Goal: Transaction & Acquisition: Subscribe to service/newsletter

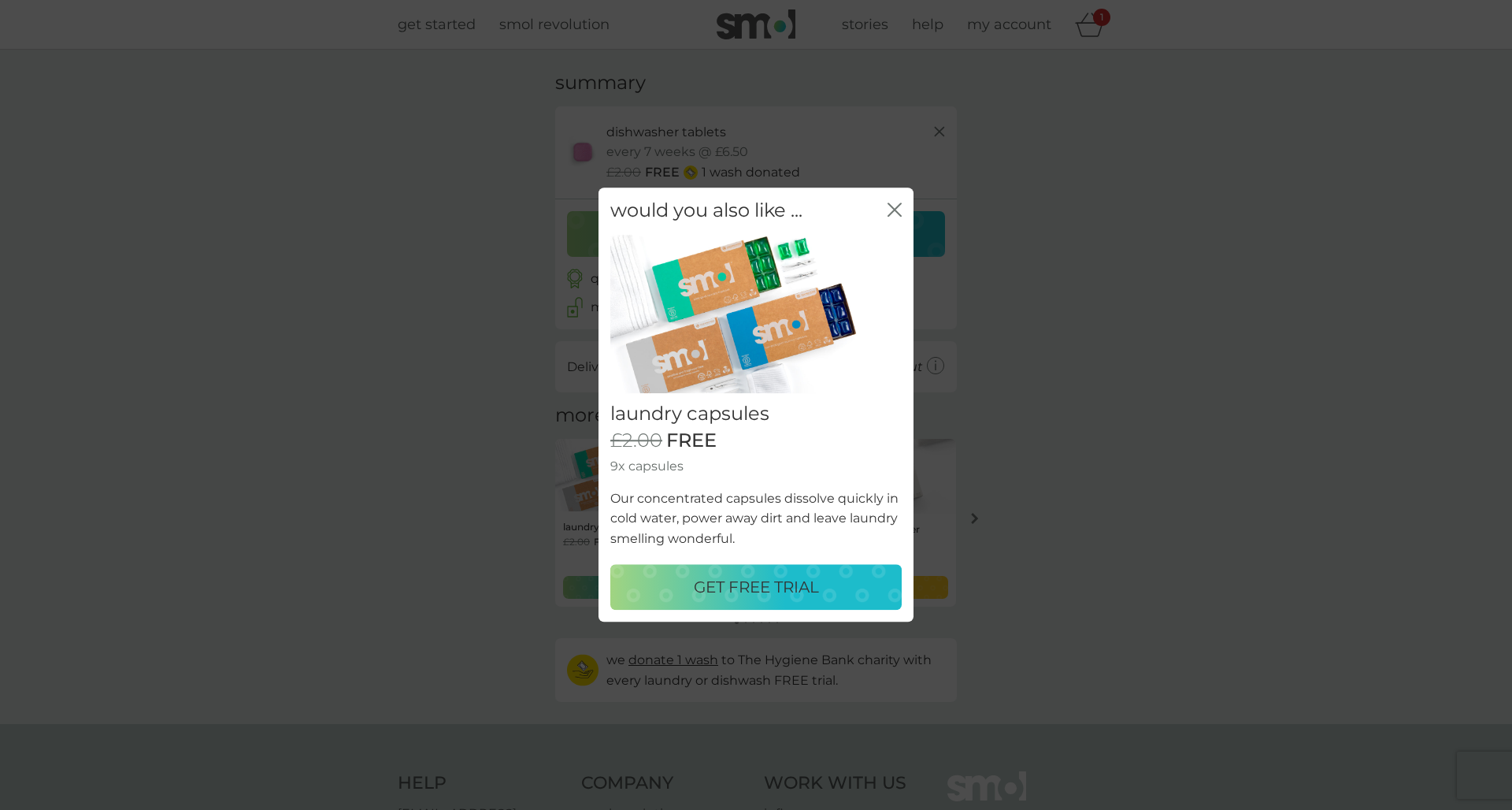
click at [806, 585] on p "GET FREE TRIAL" at bounding box center [756, 586] width 125 height 25
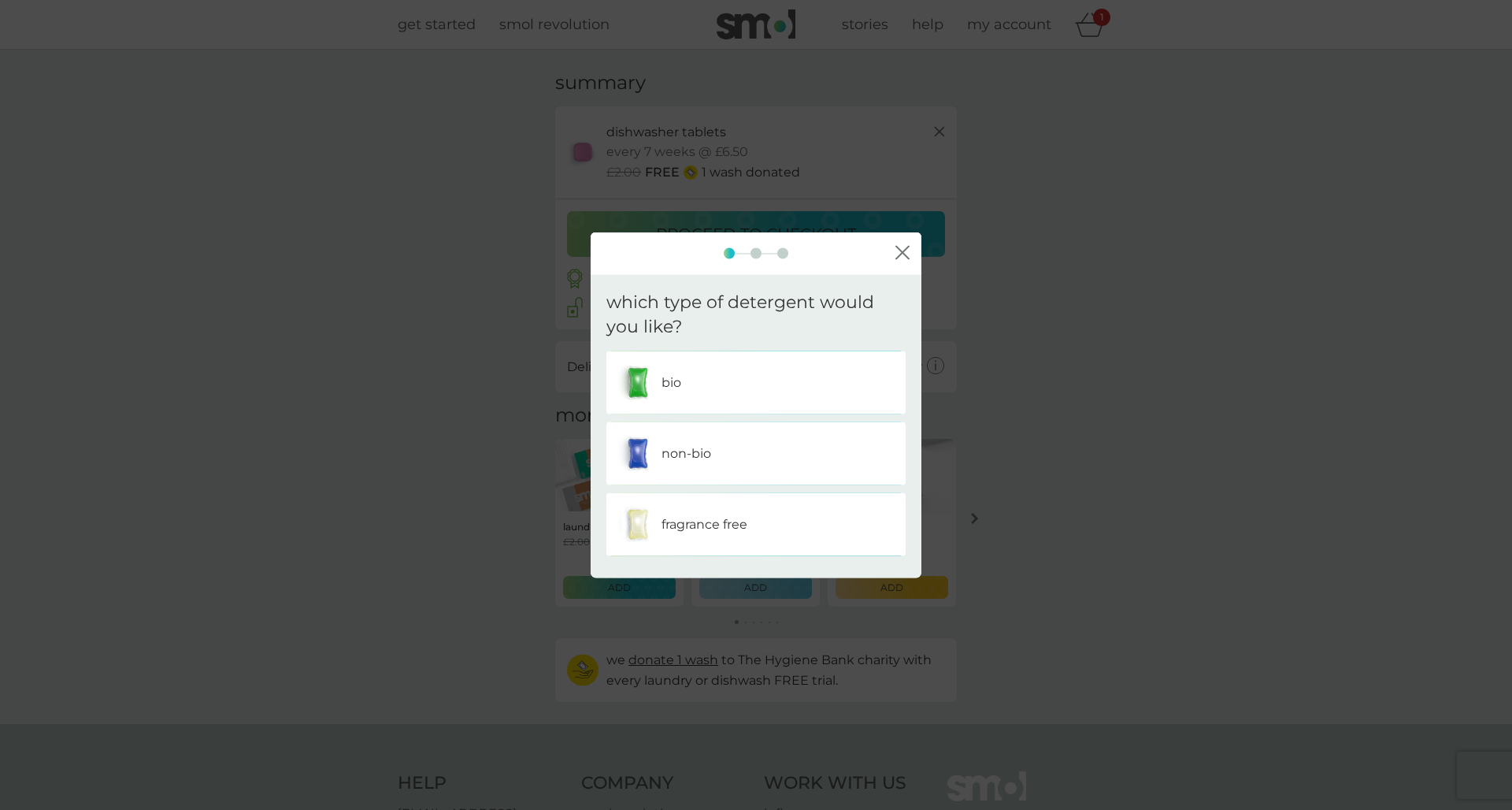
click at [747, 463] on div "non-bio" at bounding box center [756, 453] width 275 height 40
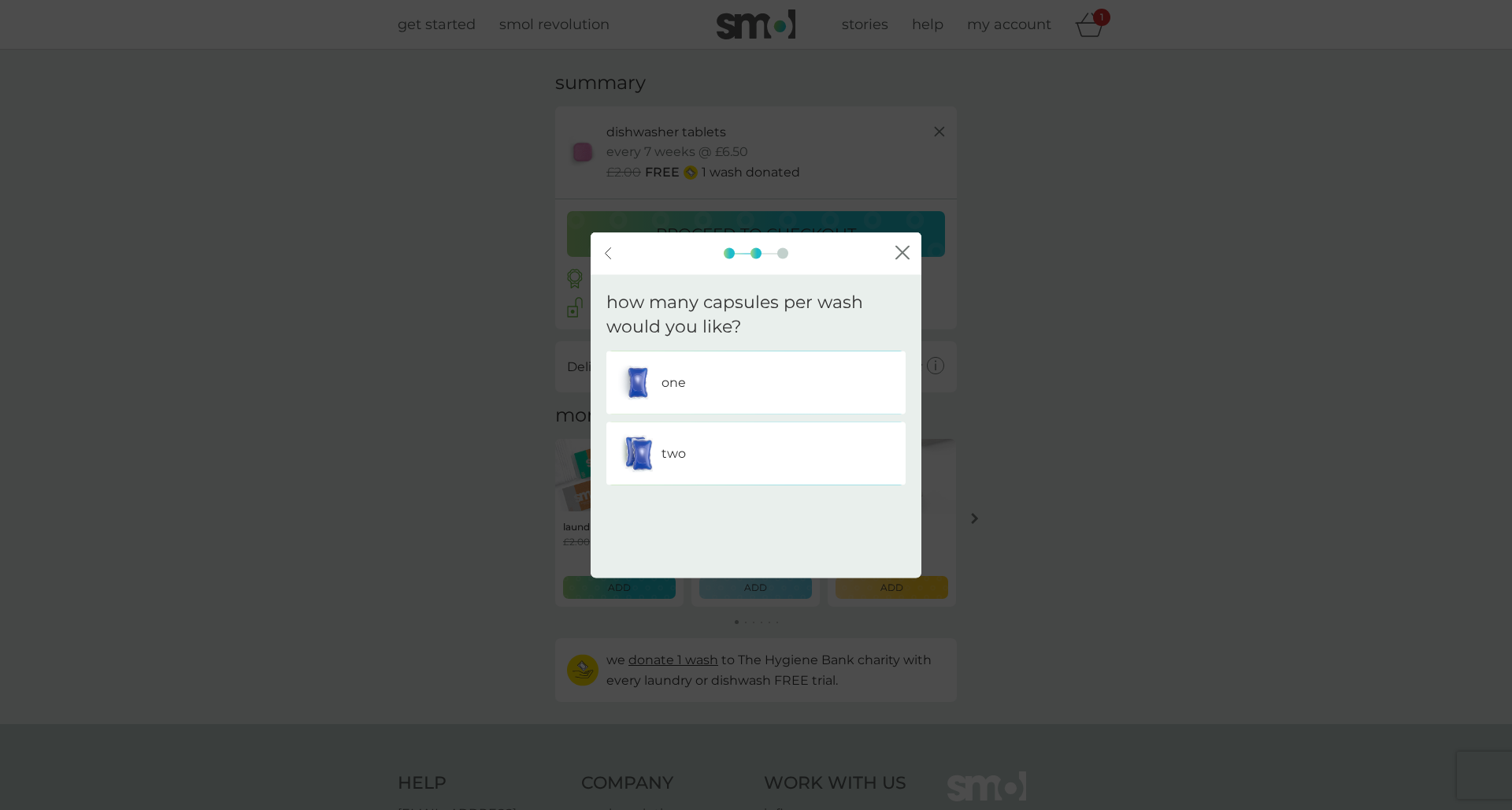
click at [748, 370] on div "one" at bounding box center [756, 382] width 275 height 40
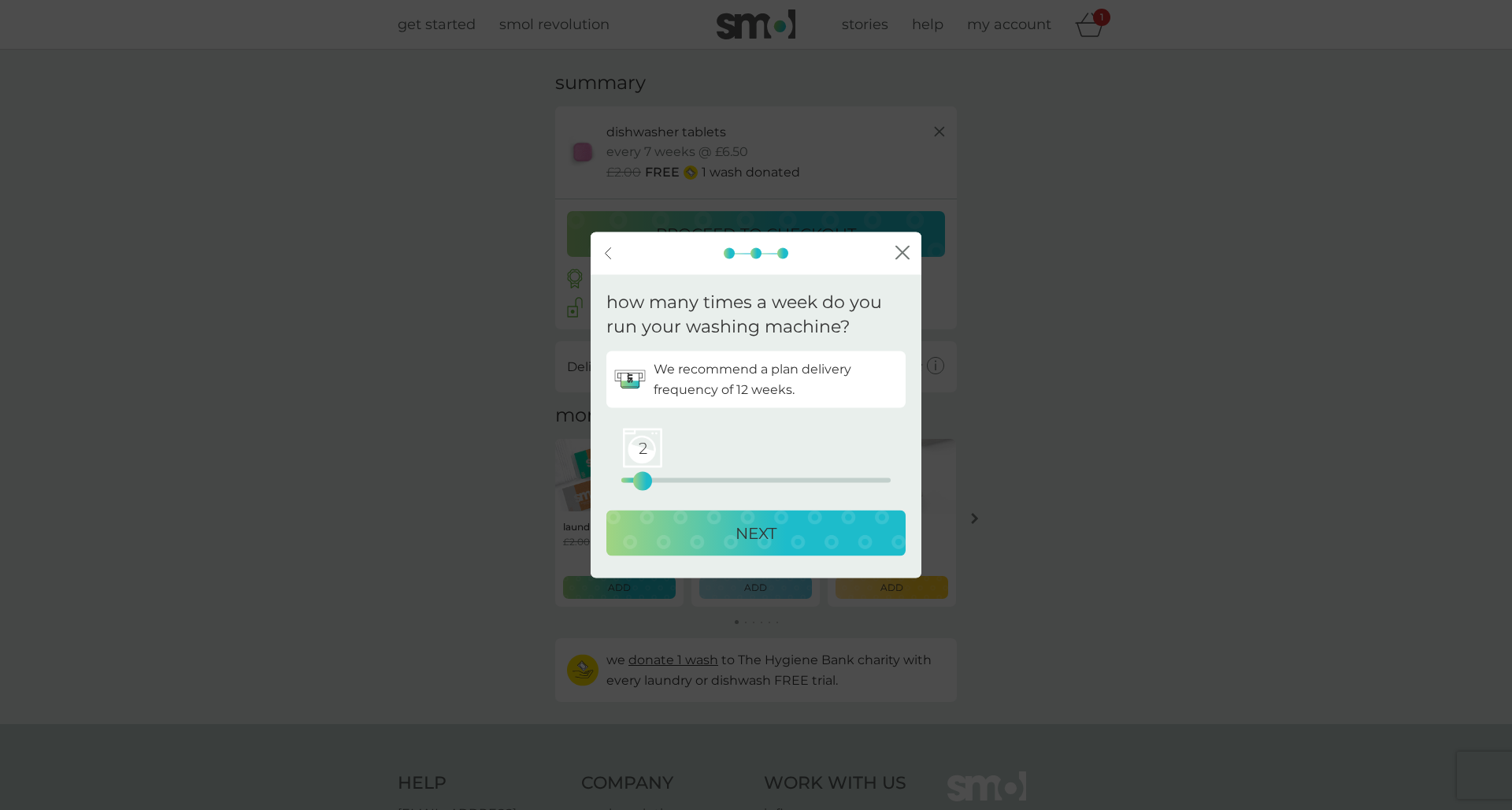
drag, startPoint x: 621, startPoint y: 479, endPoint x: 635, endPoint y: 476, distance: 14.3
click at [639, 477] on div "2" at bounding box center [642, 480] width 6 height 6
drag, startPoint x: 631, startPoint y: 479, endPoint x: 640, endPoint y: 477, distance: 9.2
click at [641, 478] on div "2" at bounding box center [642, 480] width 6 height 6
click at [651, 481] on div "3" at bounding box center [654, 480] width 6 height 6
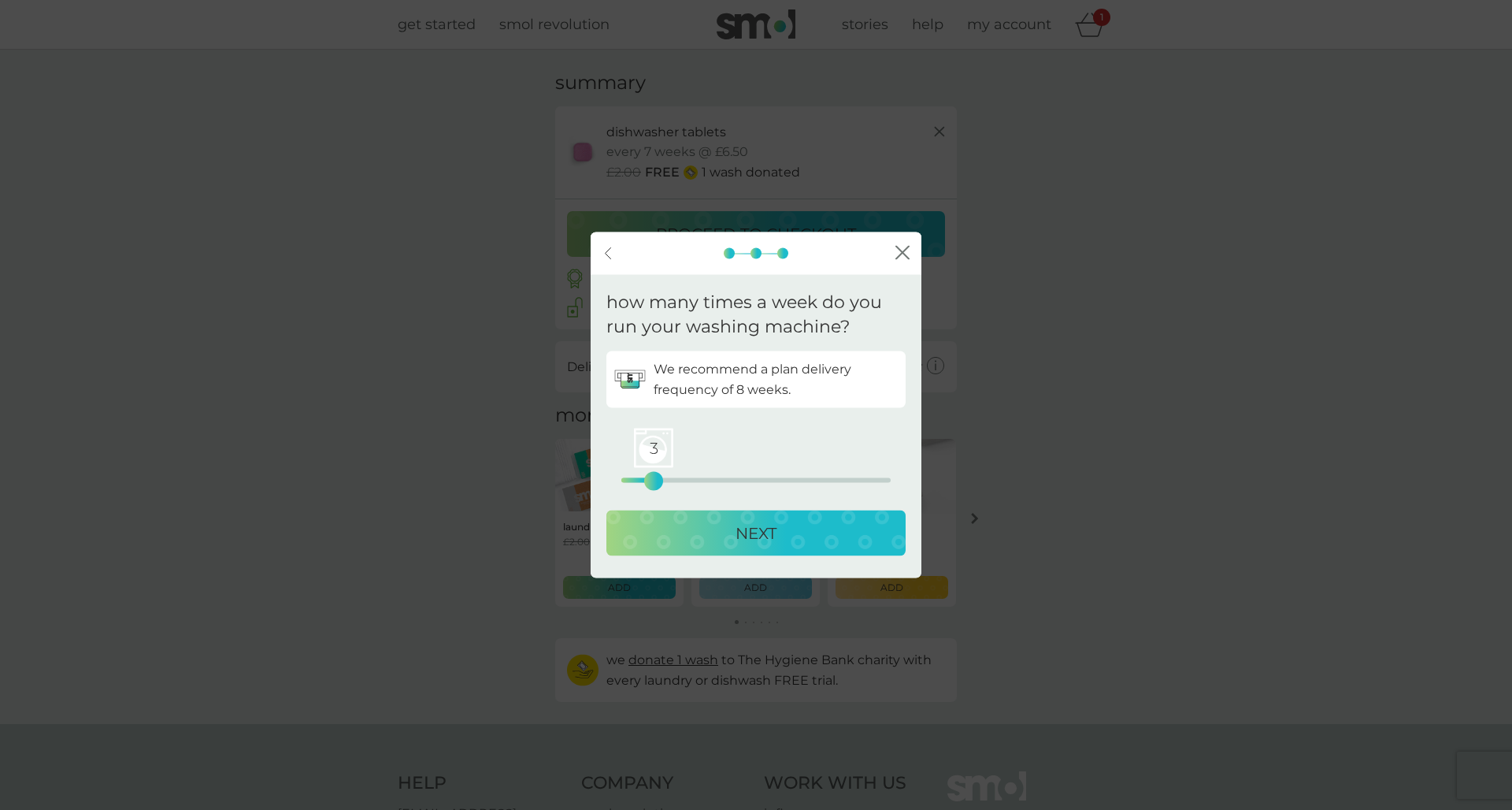
click at [694, 531] on div "NEXT" at bounding box center [756, 532] width 267 height 25
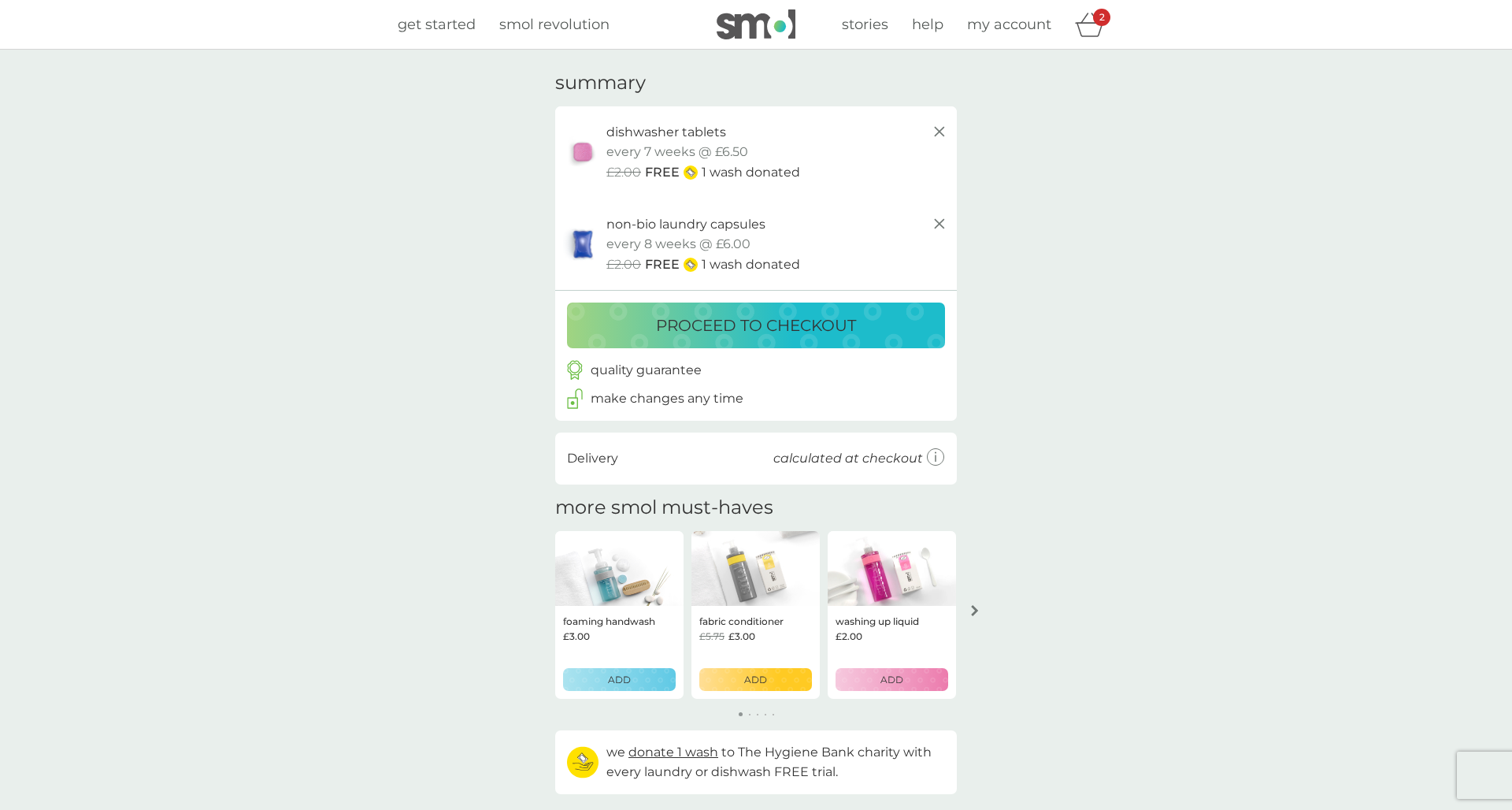
click at [842, 313] on p "proceed to checkout" at bounding box center [756, 325] width 200 height 25
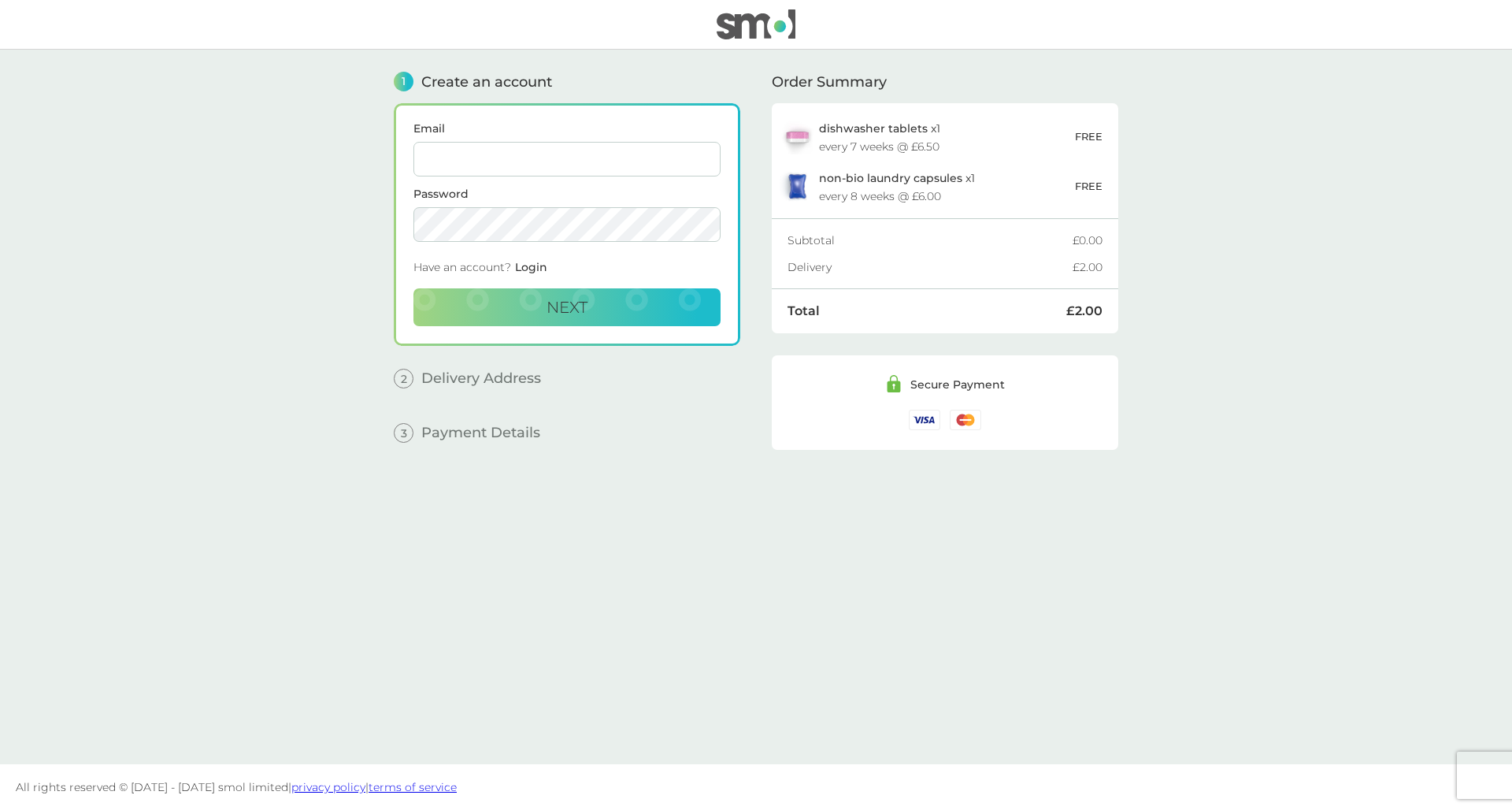
type input "[EMAIL_ADDRESS][DOMAIN_NAME]"
click at [572, 293] on button "Next" at bounding box center [567, 307] width 307 height 38
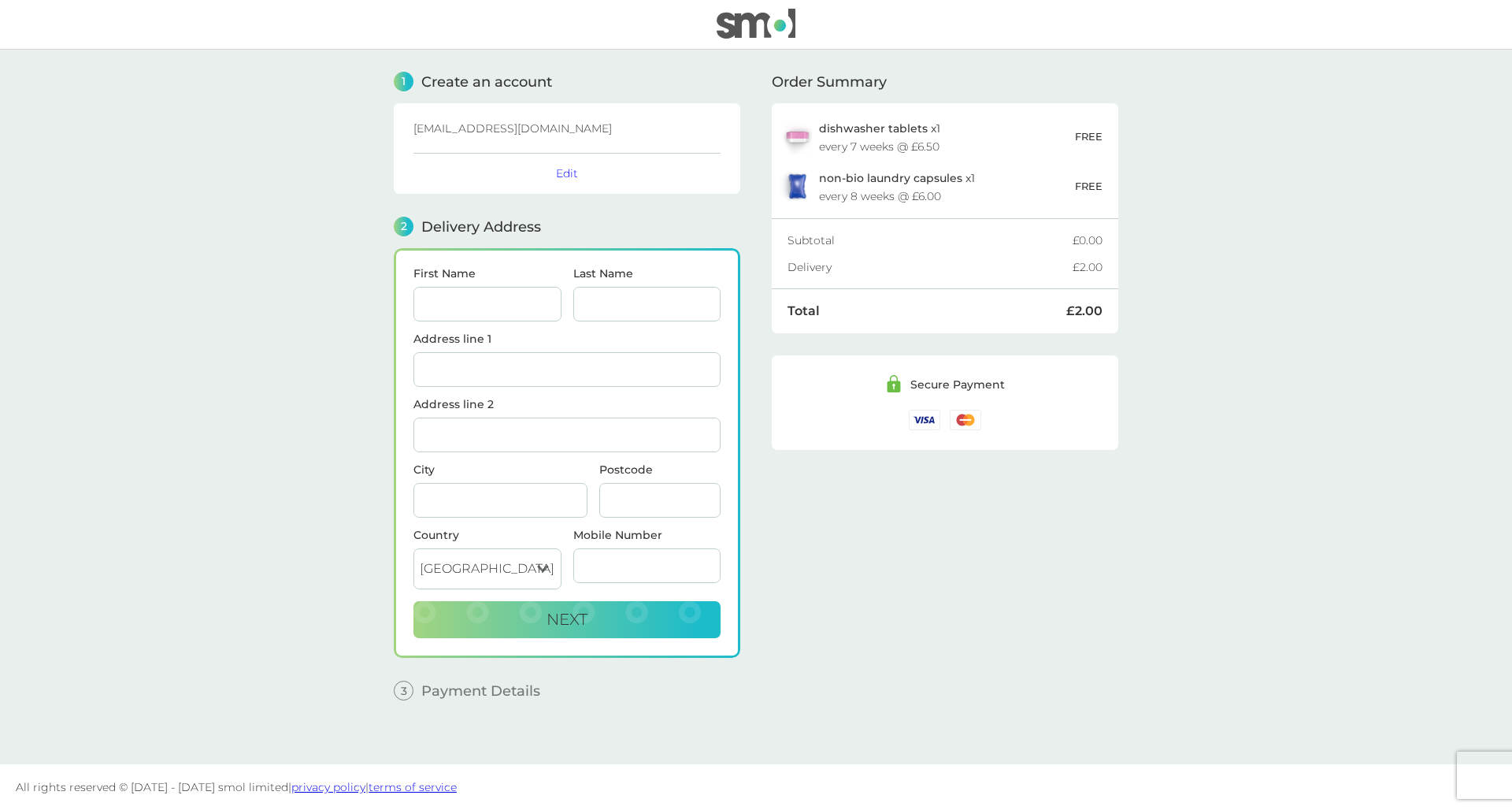
type input "j"
type input "[PERSON_NAME]"
type input "Green"
click at [468, 414] on div "[STREET_ADDRESS]" at bounding box center [567, 411] width 305 height 25
type input "[STREET_ADDRESS]"
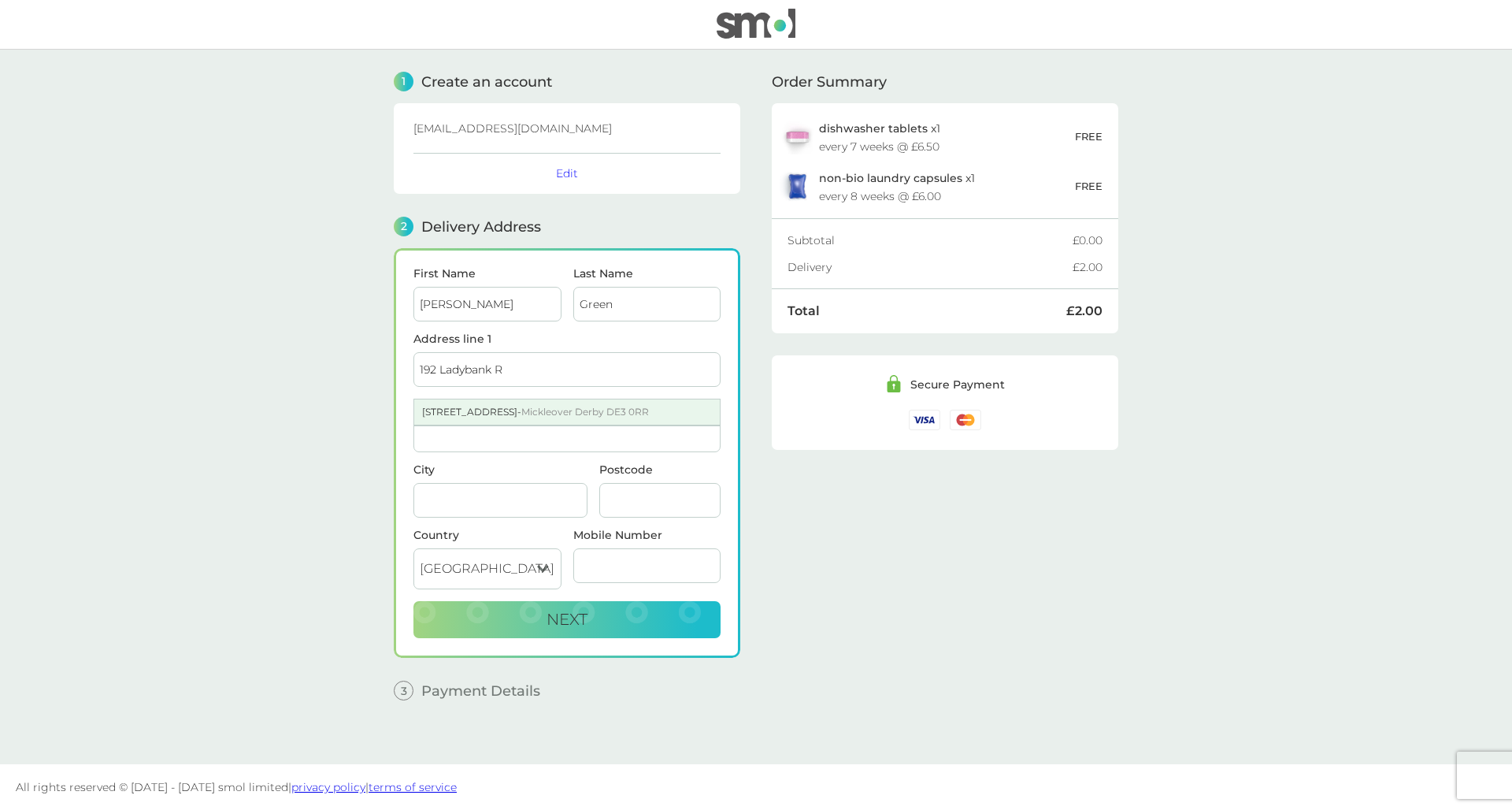
type input "[GEOGRAPHIC_DATA]"
type input "DE3 0RR"
click at [515, 428] on input "Address line 2" at bounding box center [567, 434] width 307 height 35
click at [627, 366] on input "[STREET_ADDRESS]" at bounding box center [567, 369] width 307 height 35
drag, startPoint x: 627, startPoint y: 366, endPoint x: 589, endPoint y: 366, distance: 38.0
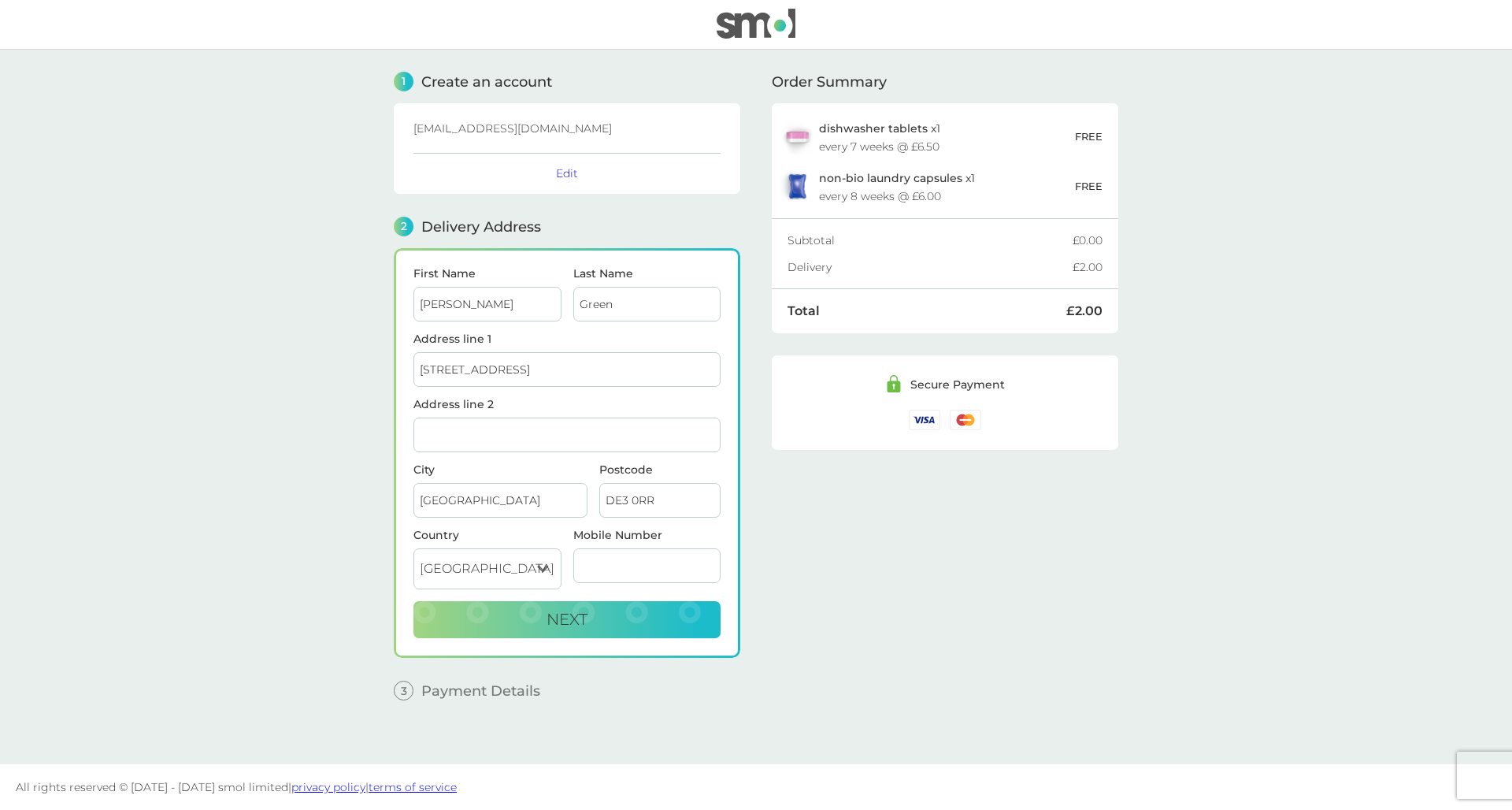
click at [589, 366] on input "[STREET_ADDRESS]" at bounding box center [567, 369] width 307 height 35
click at [534, 438] on input "Address line 2" at bounding box center [567, 434] width 307 height 35
paste input "Mickleover"
type input "Mickleover"
drag, startPoint x: 587, startPoint y: 376, endPoint x: 526, endPoint y: 366, distance: 61.8
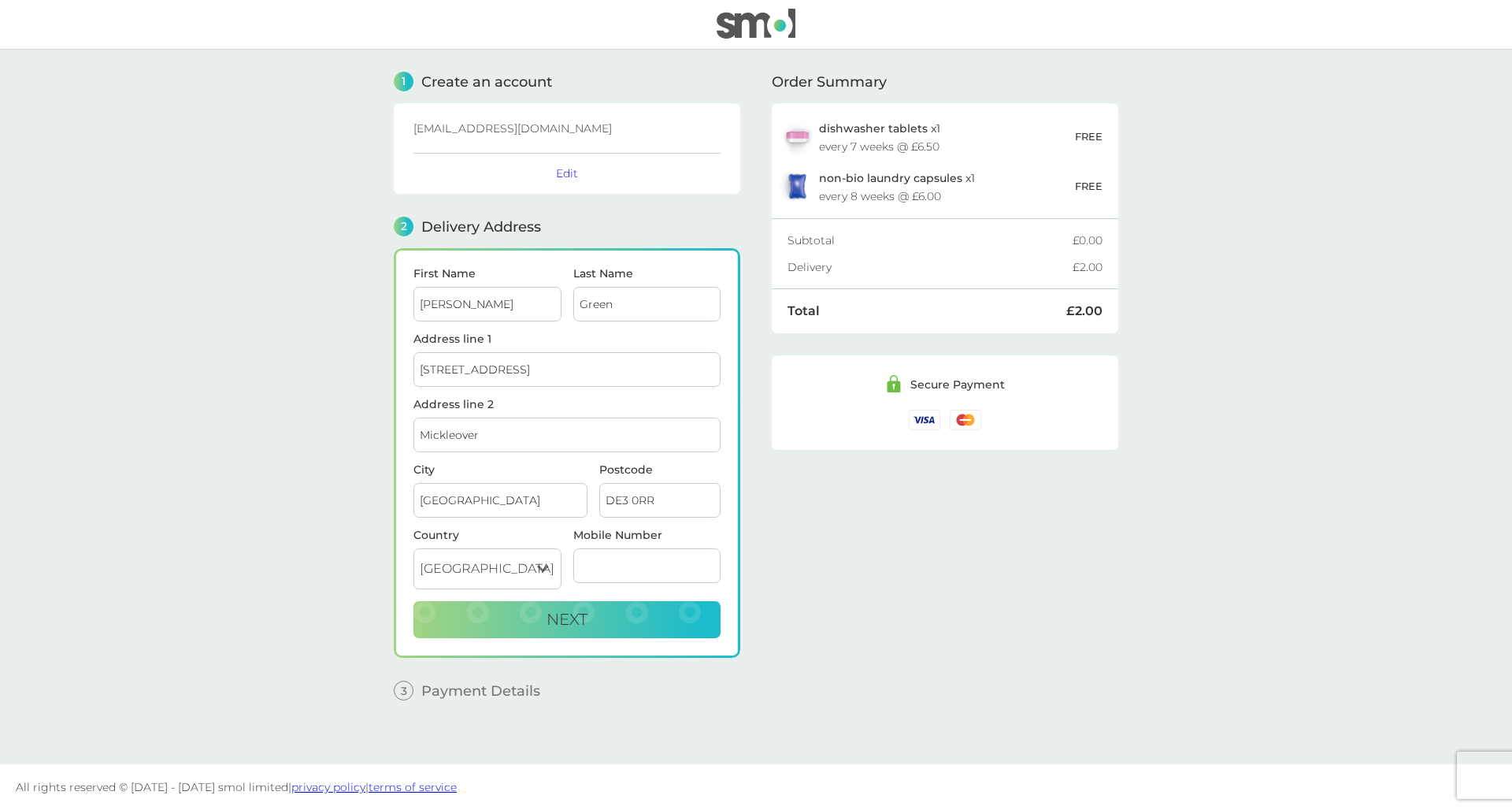
click at [526, 366] on input "[STREET_ADDRESS]" at bounding box center [567, 369] width 307 height 35
type input "[STREET_ADDRESS]"
type input "07715429646"
click at [814, 624] on div "Order Summary dishwasher tablets x 1 every 7 weeks @ £6.50 FREE non-bio laundry…" at bounding box center [945, 395] width 347 height 691
click at [616, 609] on button "Next" at bounding box center [567, 620] width 307 height 38
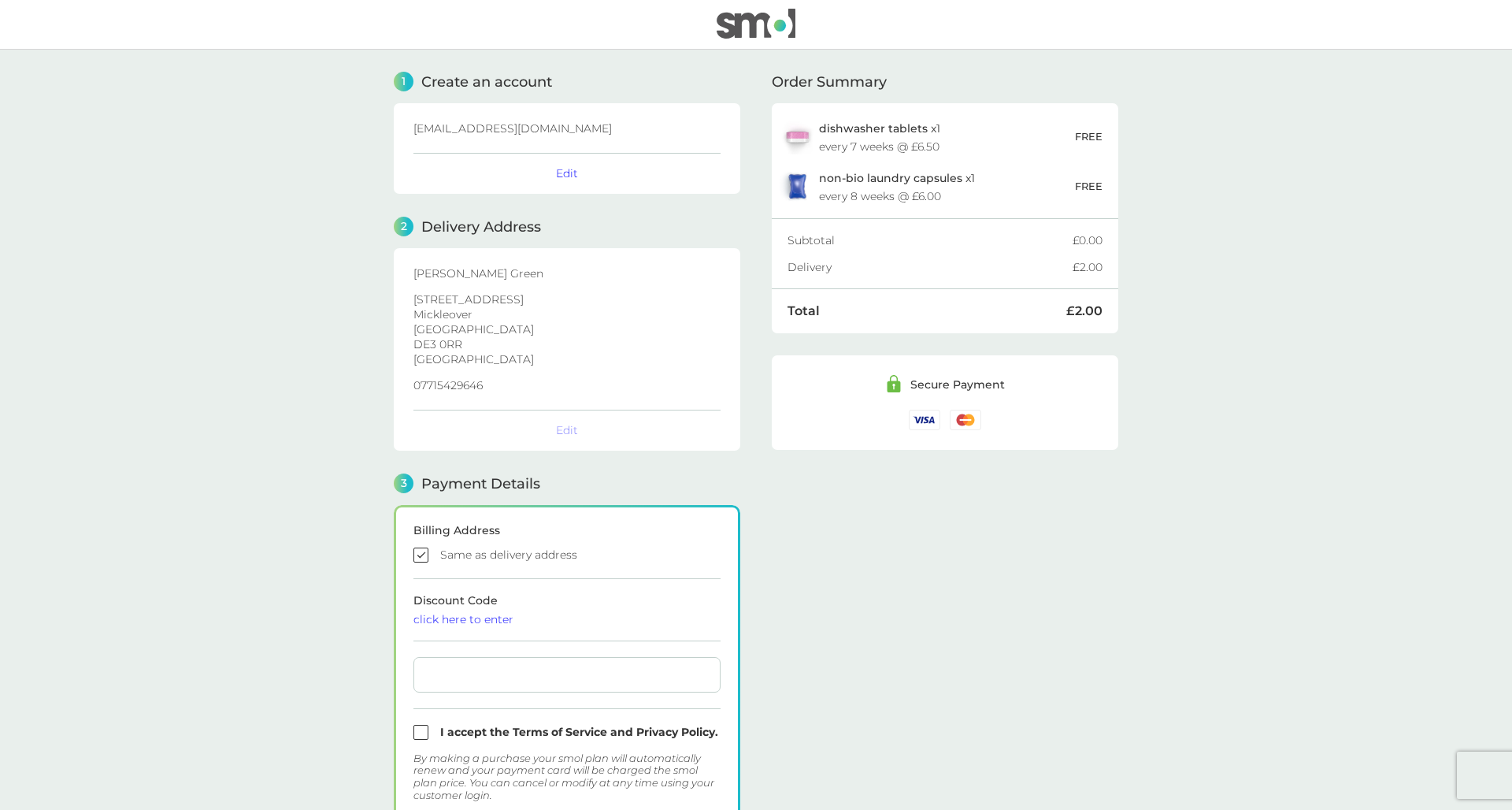
checkbox input "true"
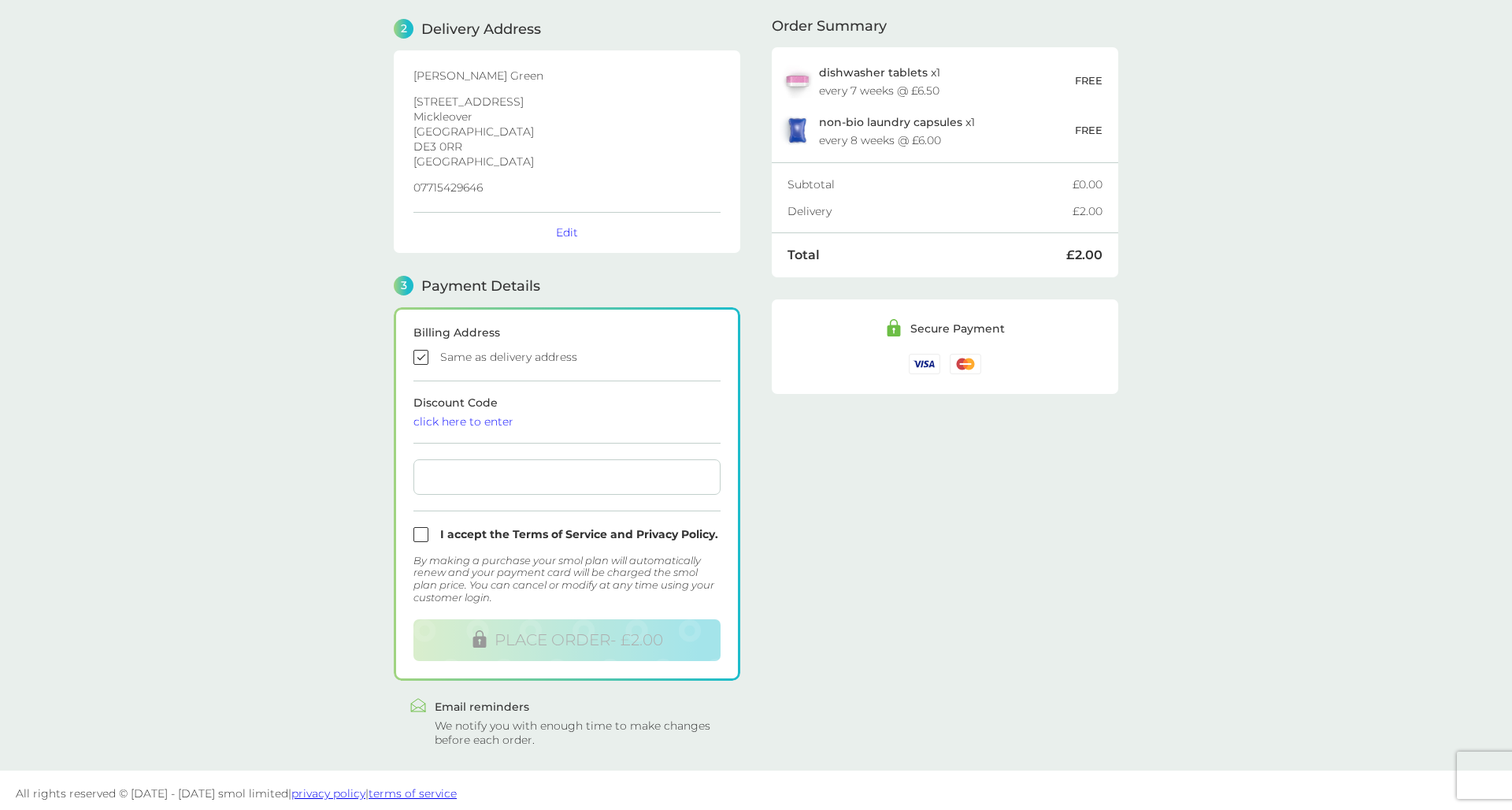
scroll to position [202, 0]
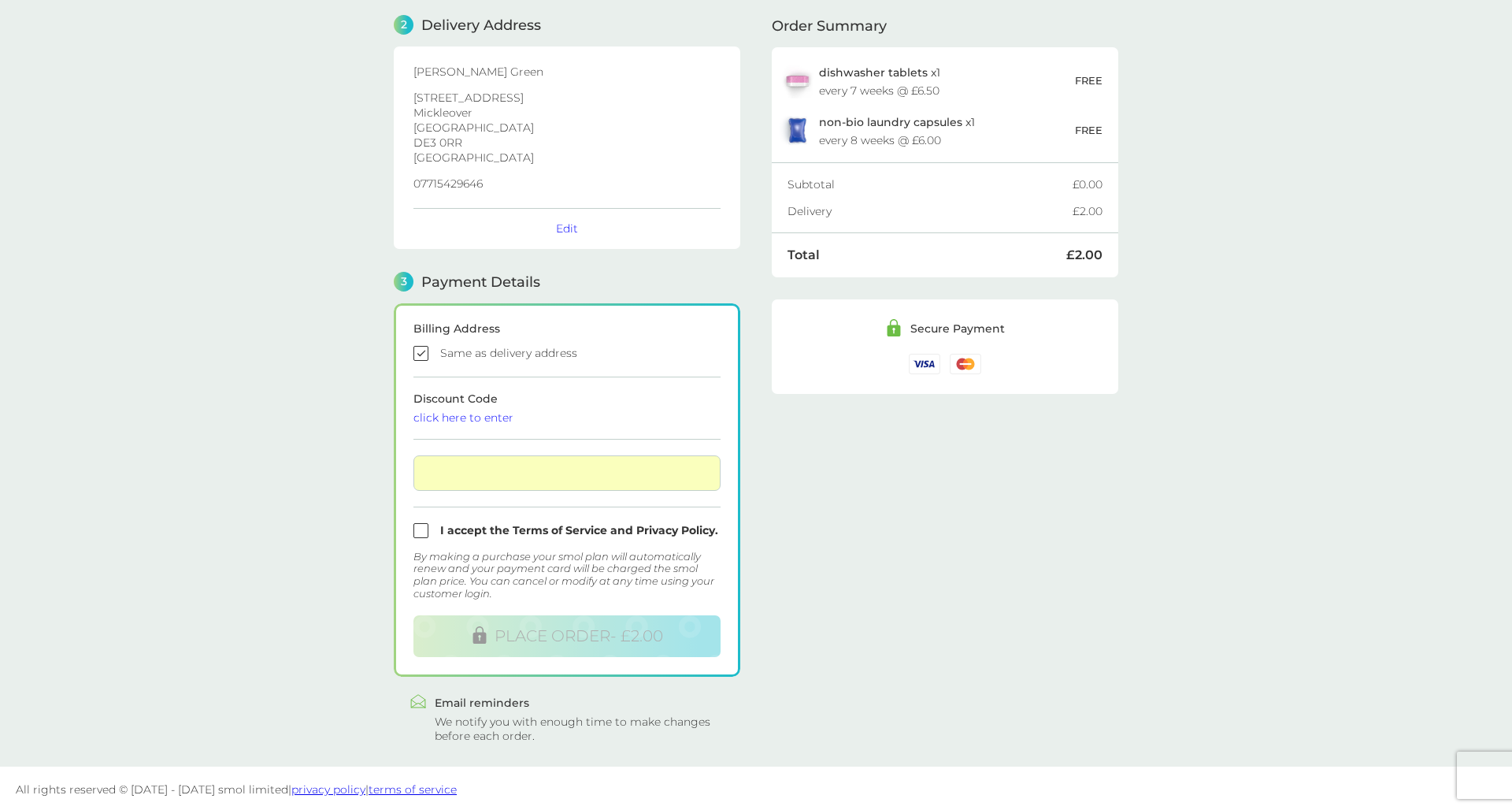
click at [424, 530] on input "checkbox" at bounding box center [567, 530] width 307 height 15
checkbox input "true"
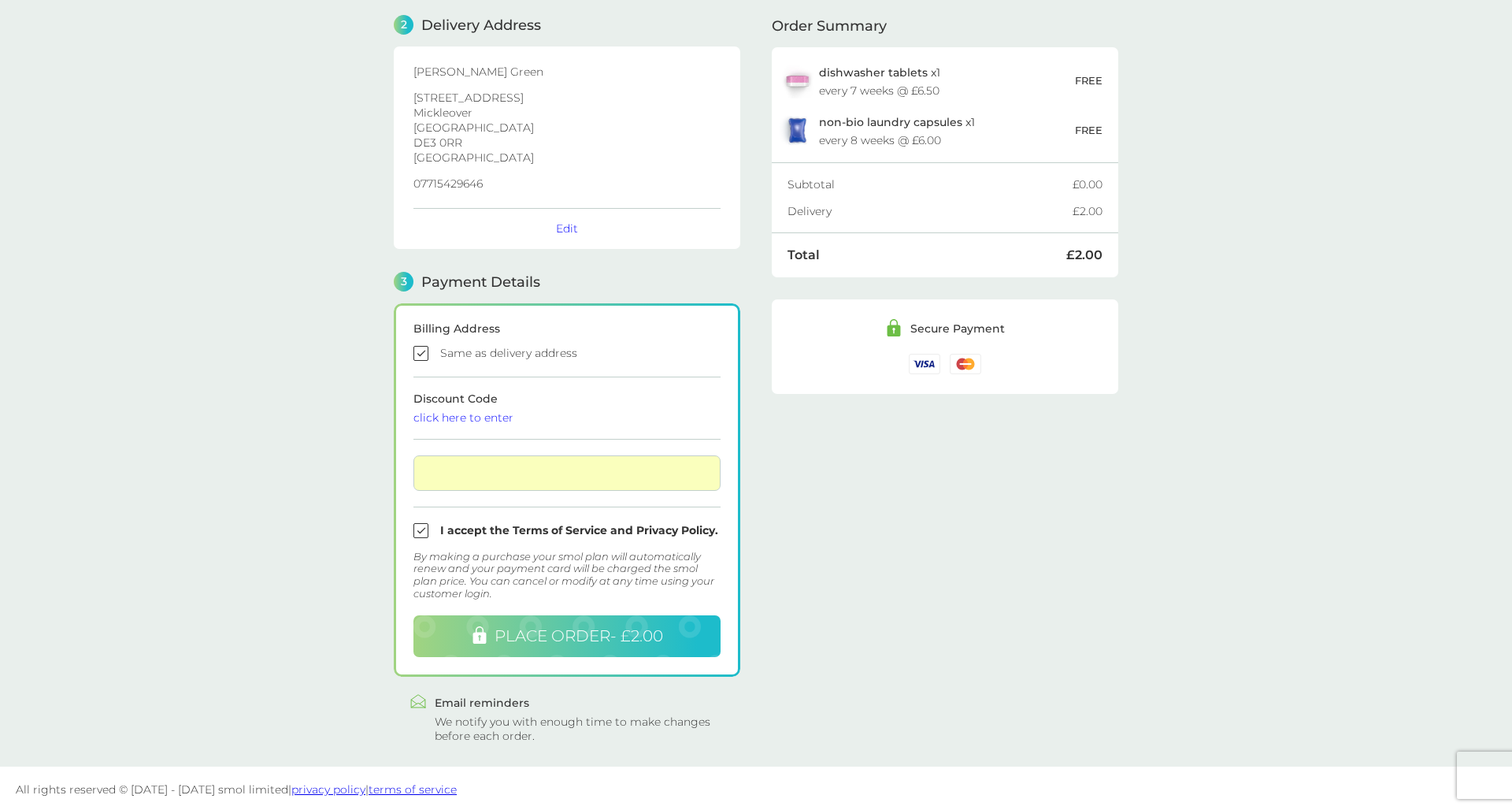
click at [545, 621] on button "PLACE ORDER - £2.00" at bounding box center [567, 636] width 307 height 42
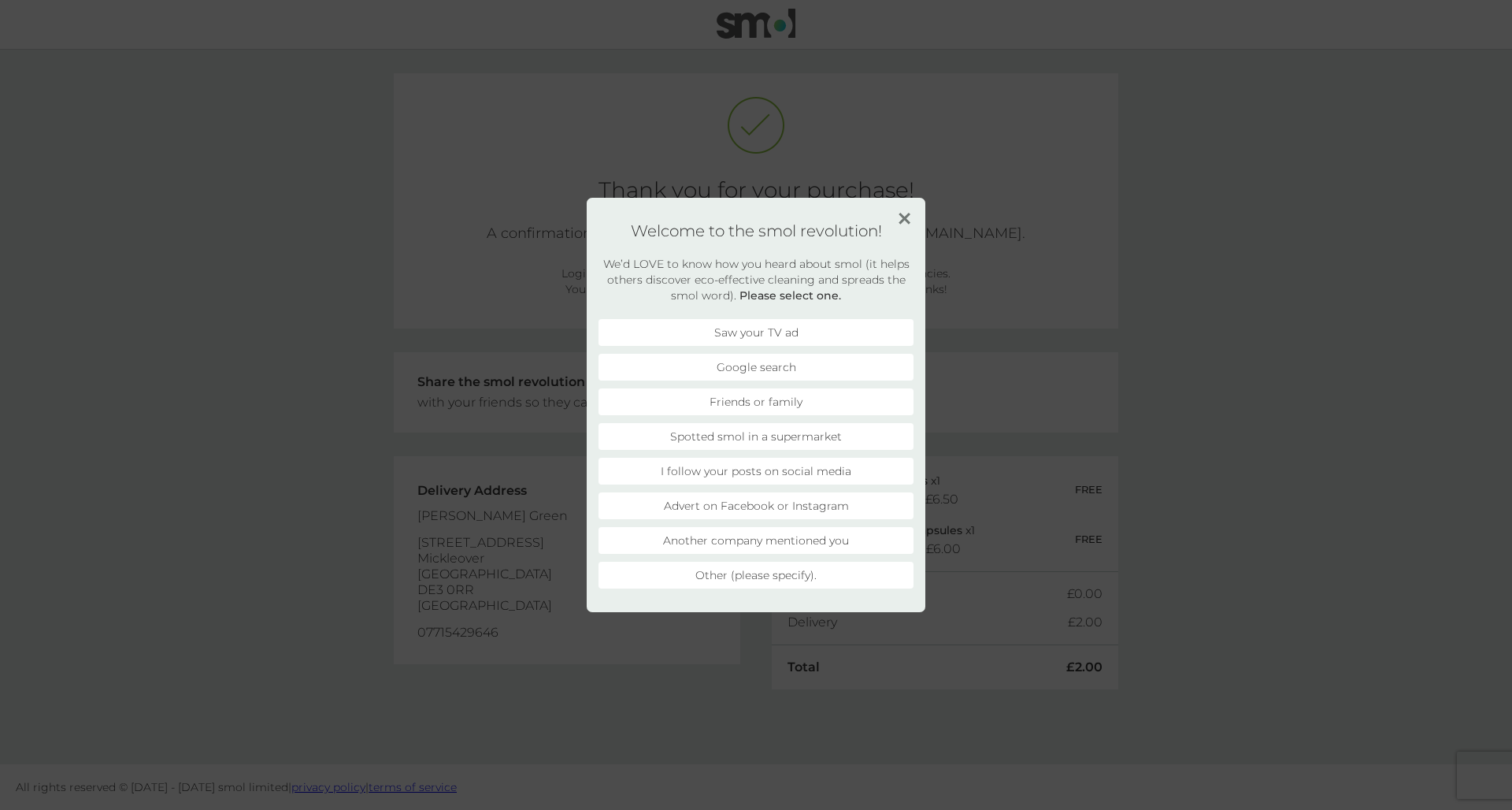
click at [799, 545] on li "Another company mentioned you" at bounding box center [756, 540] width 315 height 27
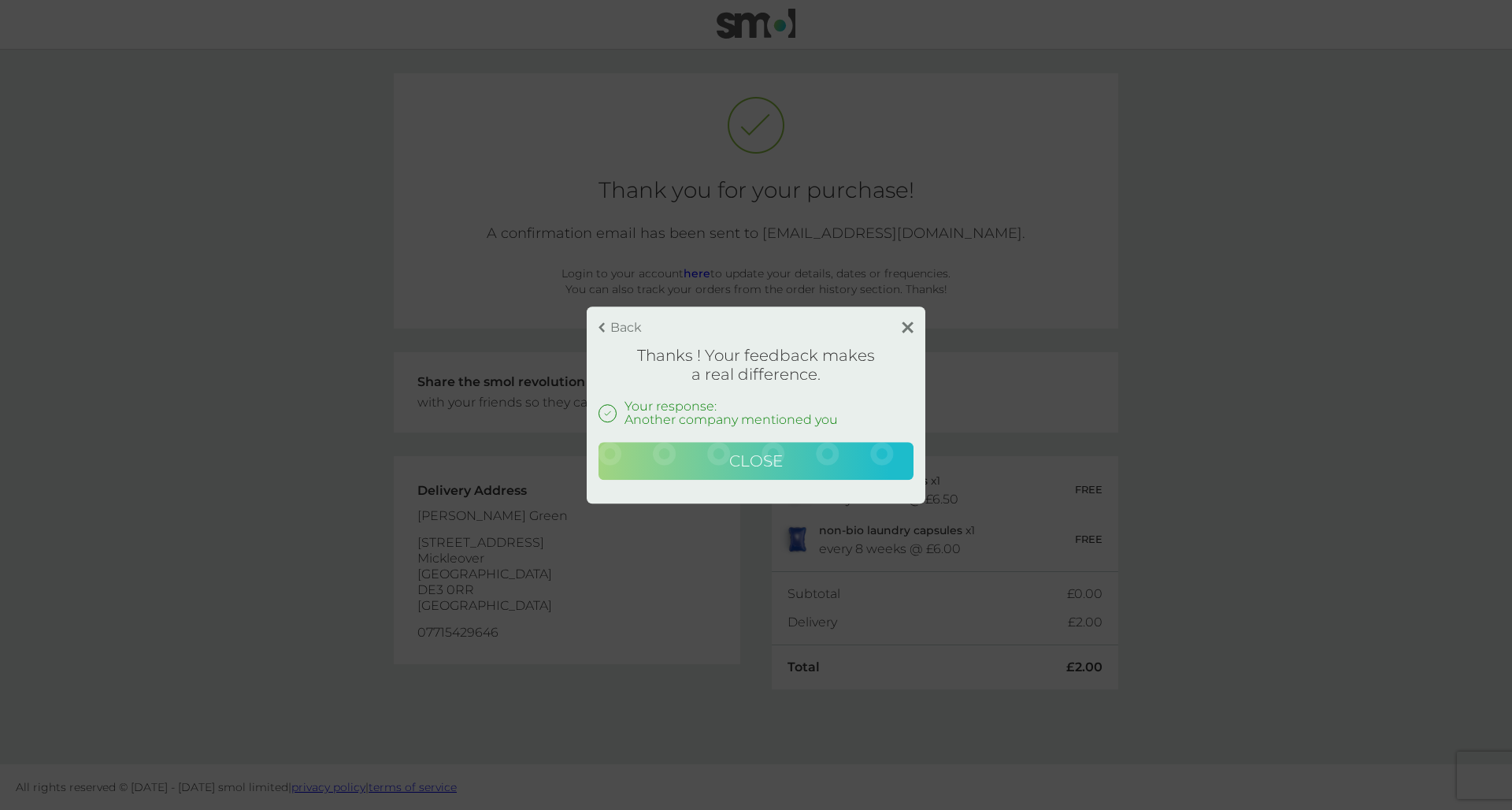
click at [807, 450] on button "Close" at bounding box center [756, 461] width 315 height 38
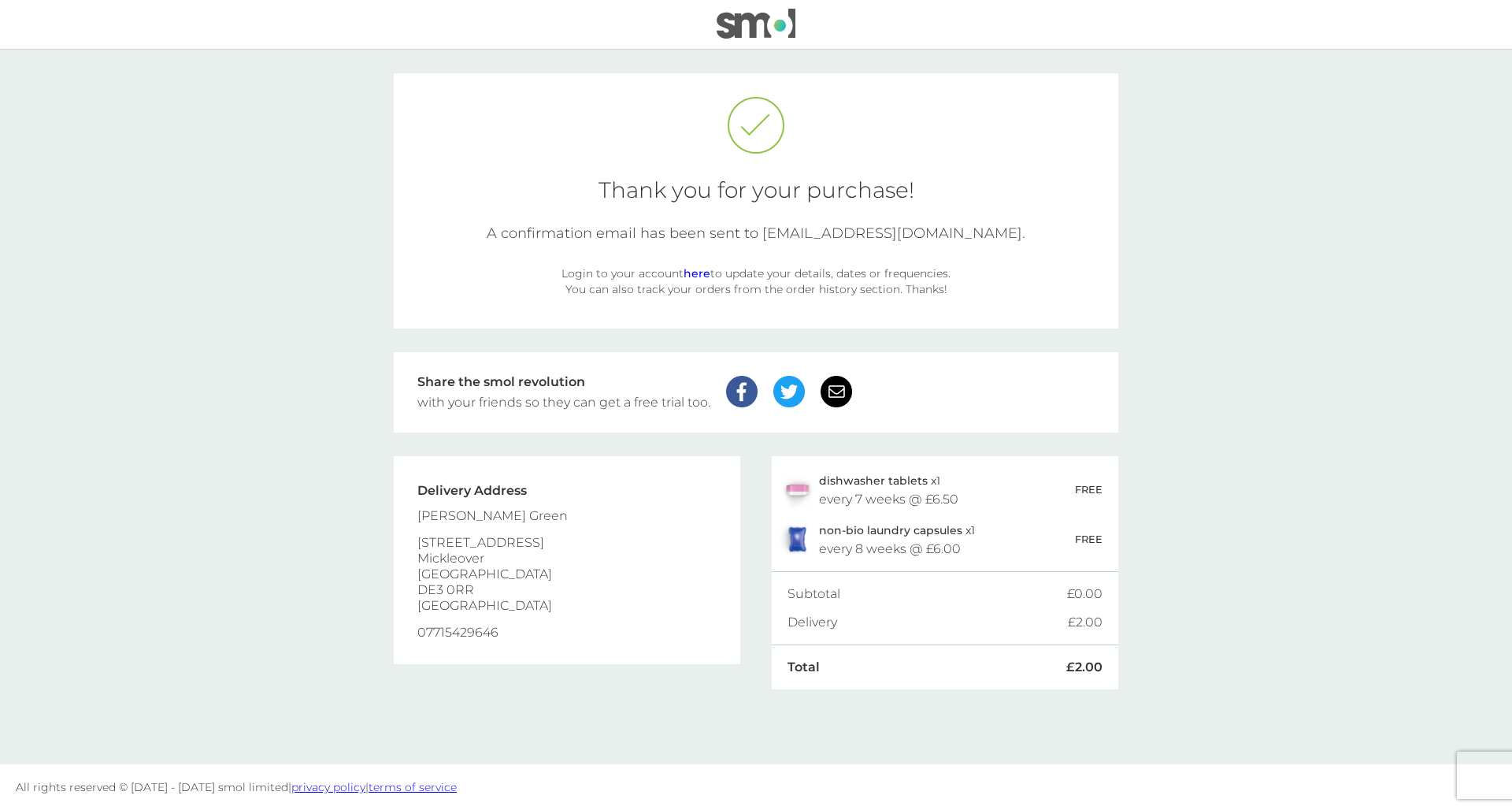
click at [754, 17] on img at bounding box center [756, 24] width 79 height 30
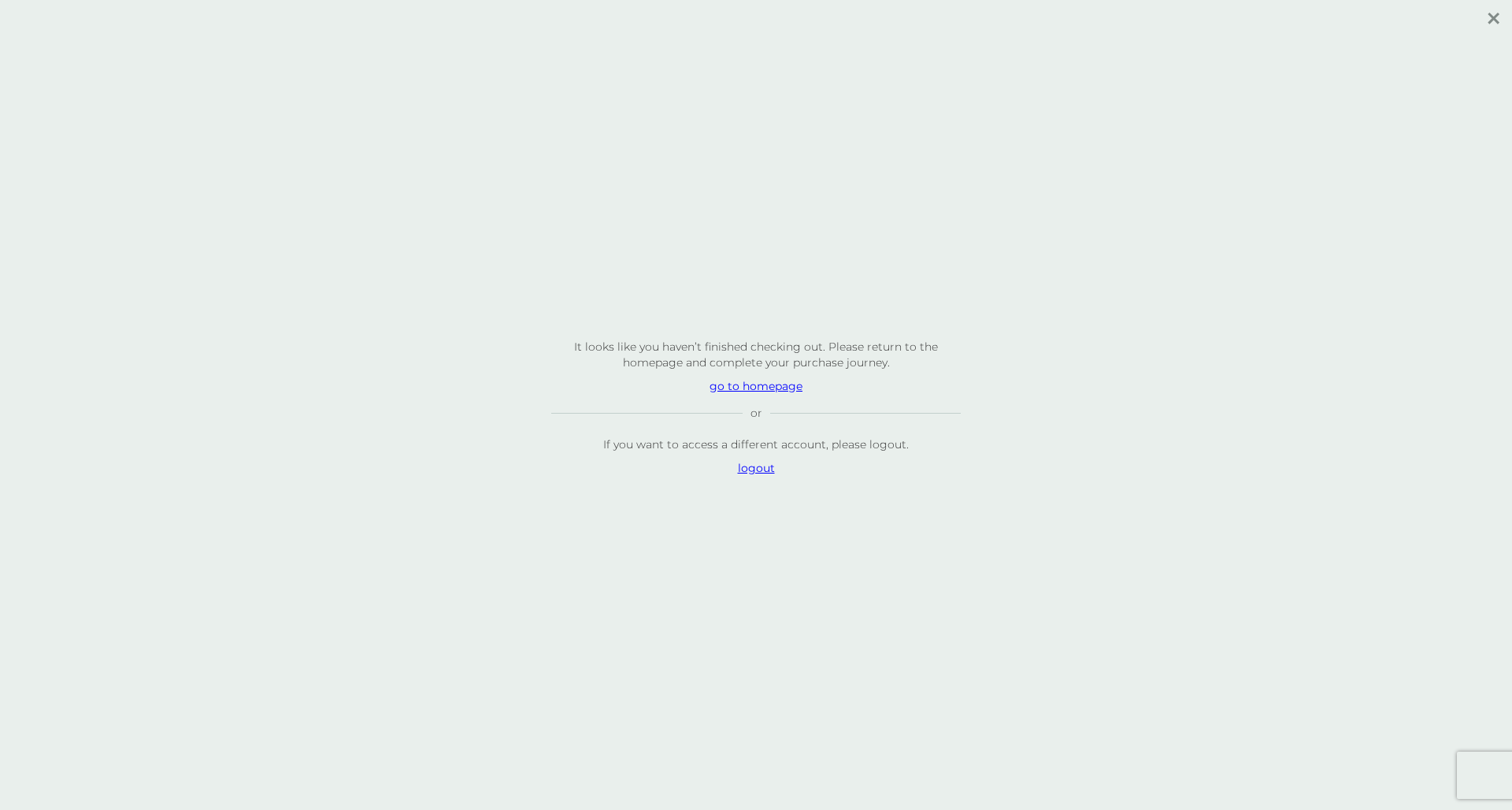
click at [775, 394] on p "It looks like you haven’t finished checking out. Please return to the homepage …" at bounding box center [756, 405] width 472 height 173
click at [775, 391] on p "go to homepage" at bounding box center [756, 386] width 410 height 16
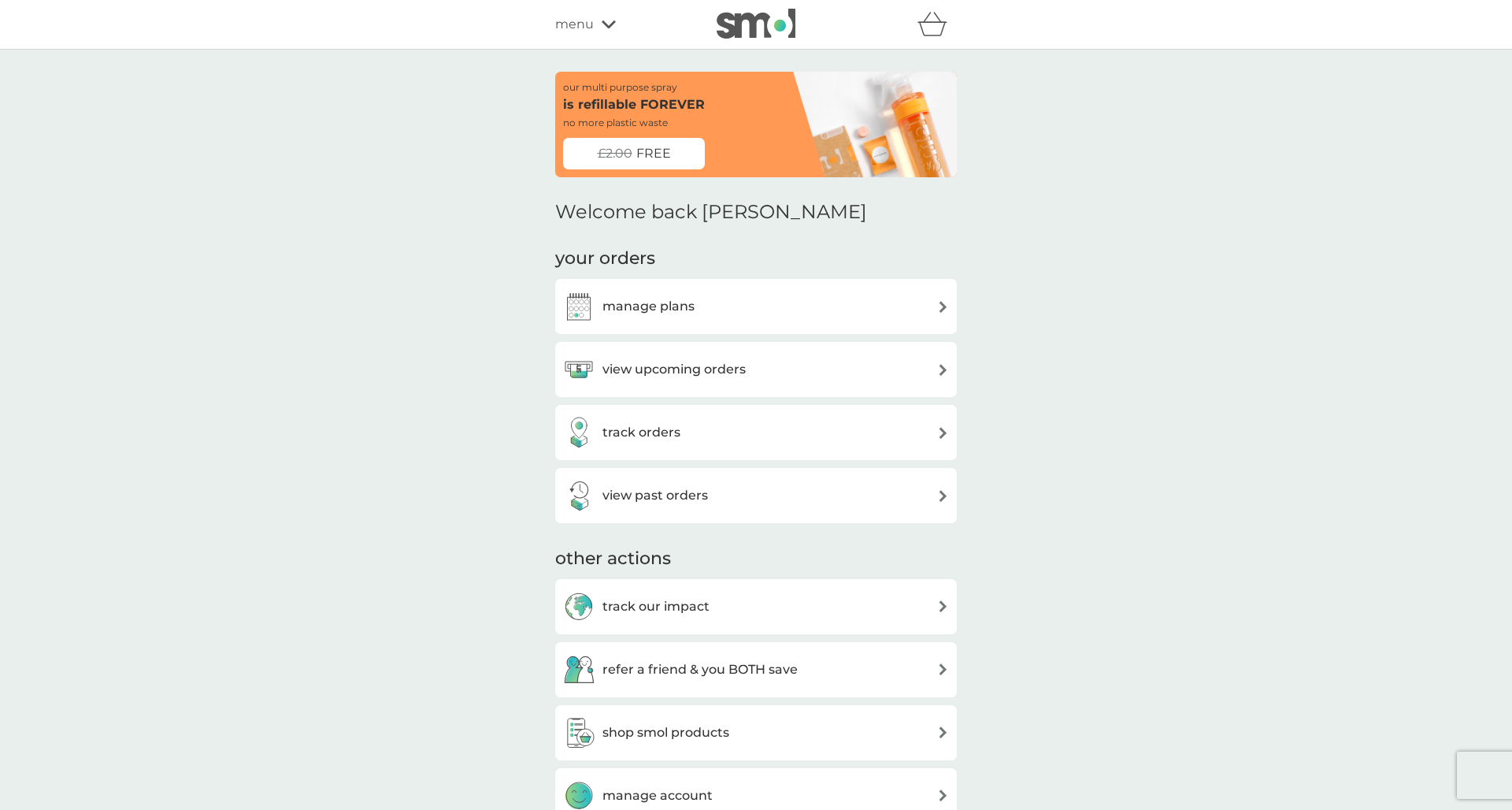
click at [764, 381] on div "view upcoming orders" at bounding box center [756, 370] width 386 height 32
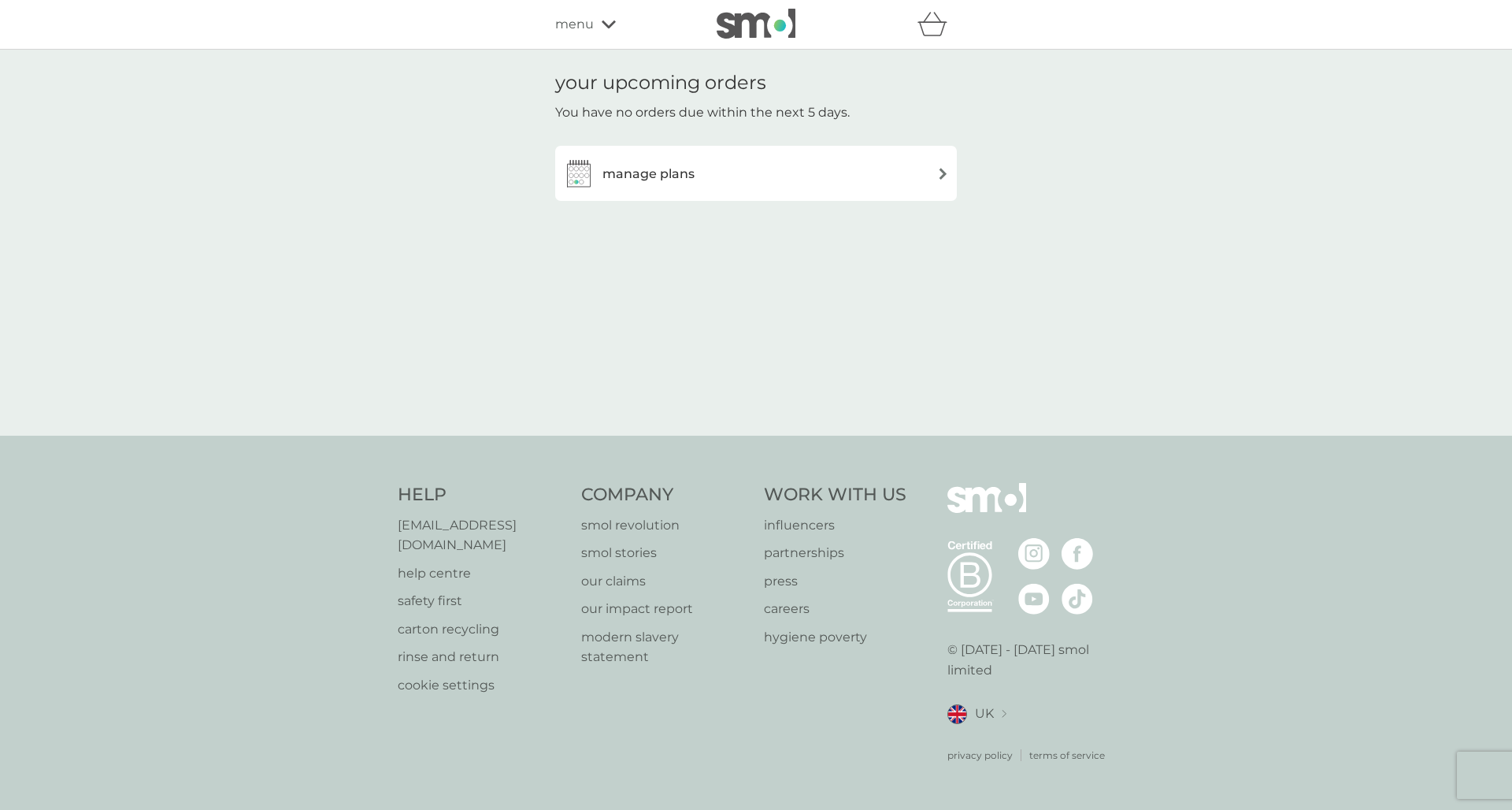
click at [723, 183] on div "manage plans" at bounding box center [756, 173] width 386 height 32
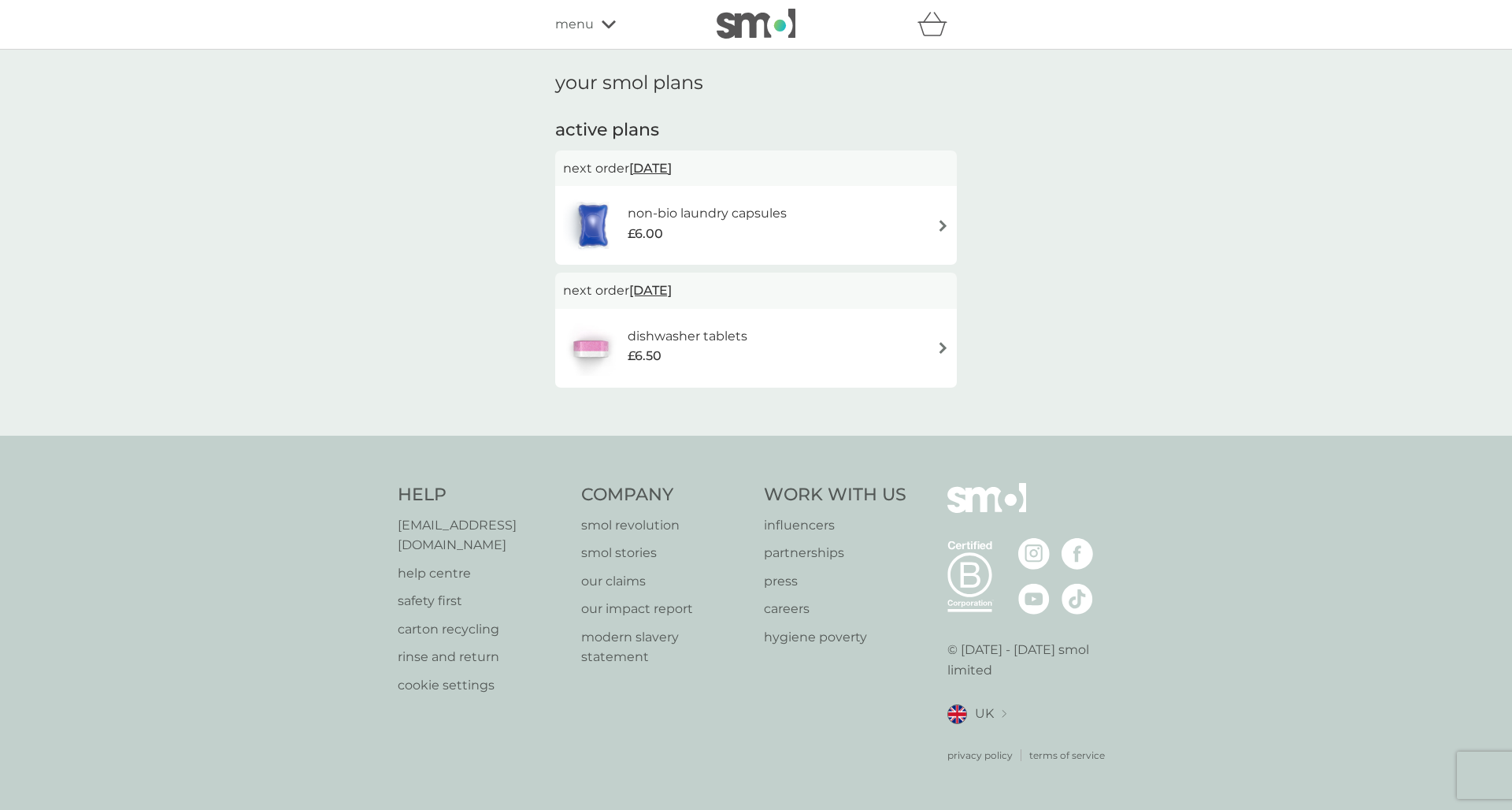
click at [909, 238] on div "non-bio laundry capsules £6.00" at bounding box center [756, 225] width 386 height 55
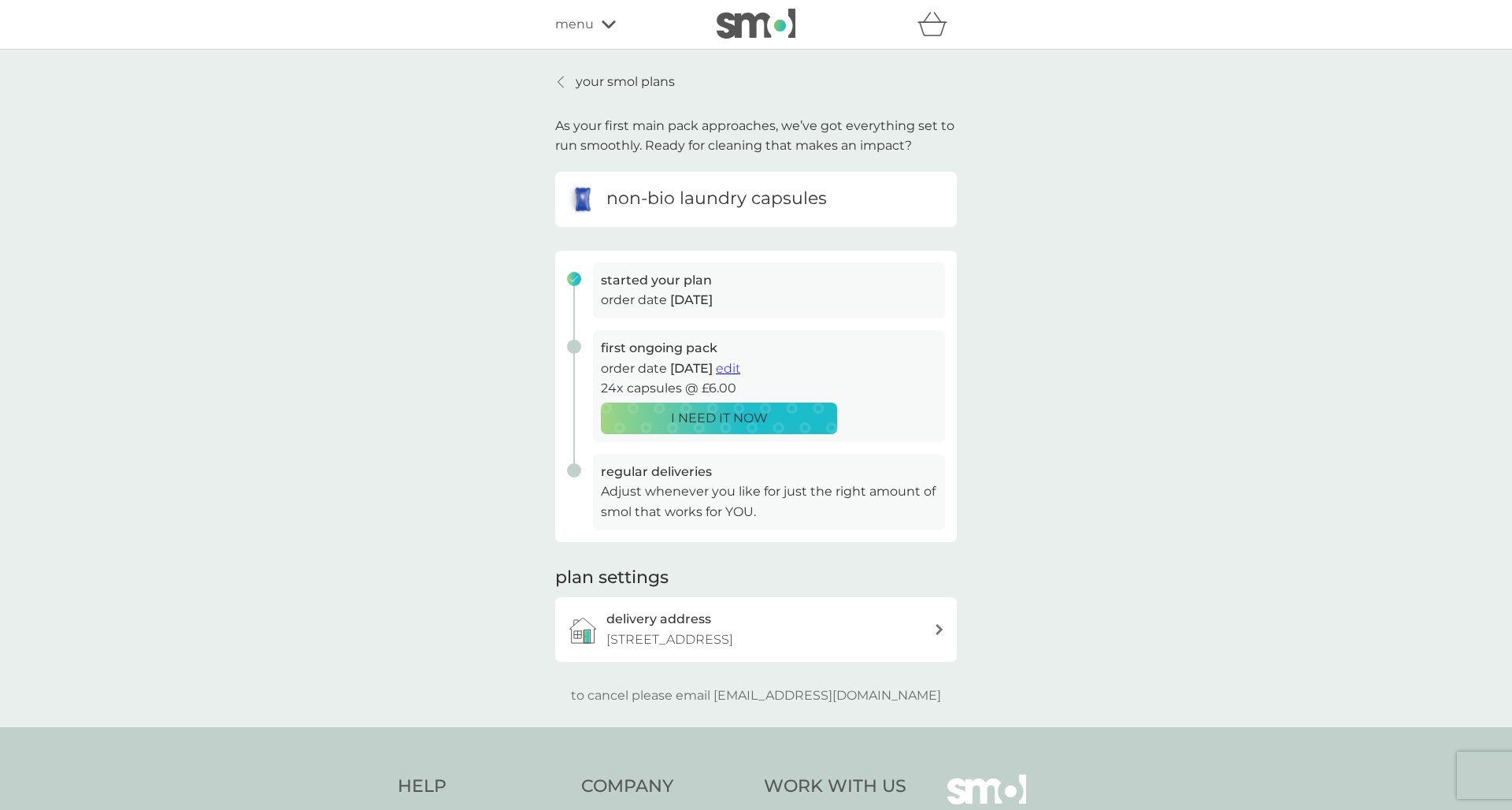
click at [602, 77] on p "your smol plans" at bounding box center [625, 81] width 99 height 21
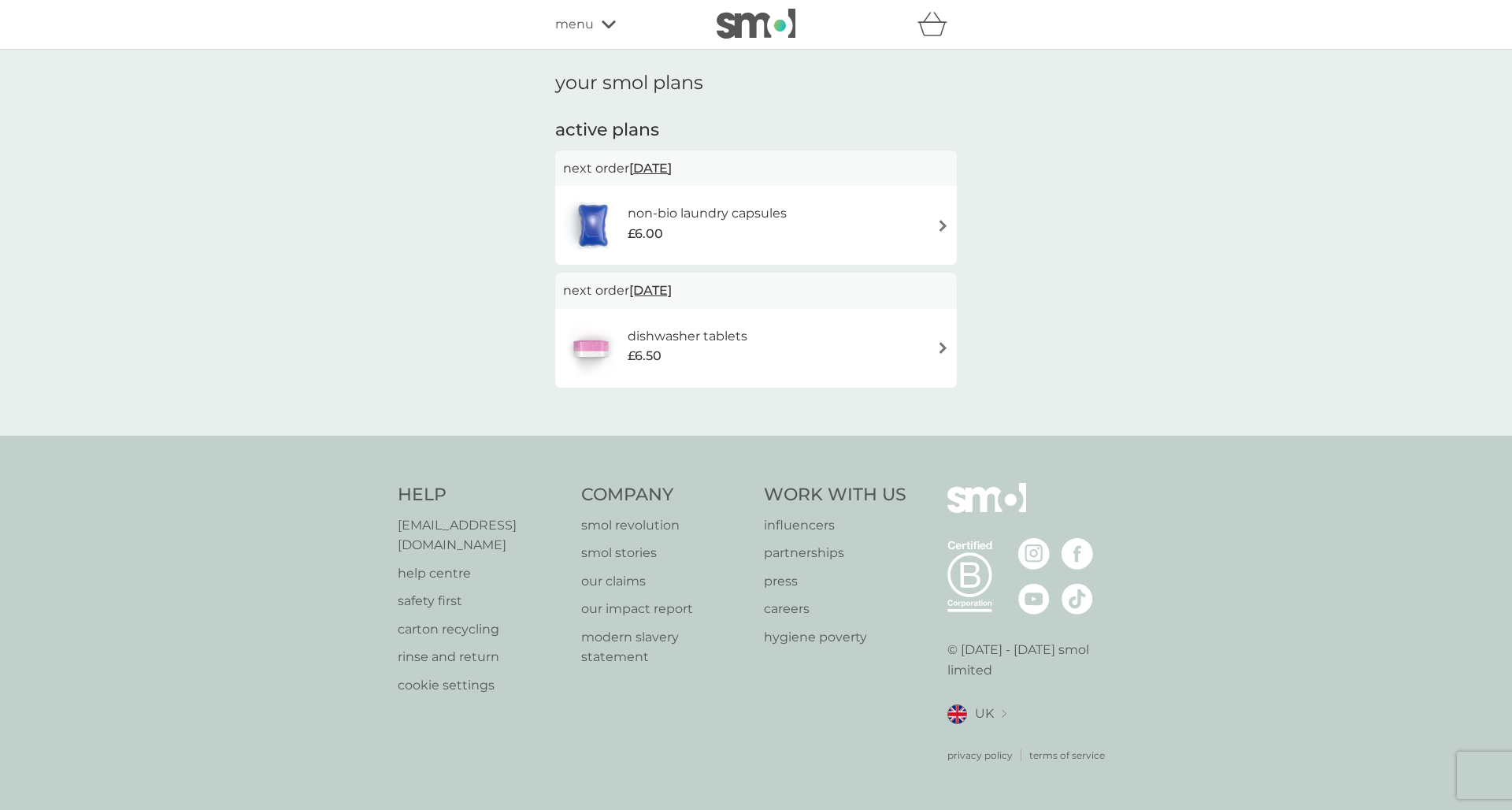
click at [798, 305] on div "next order 22 Sep 2025" at bounding box center [756, 290] width 402 height 36
click at [750, 340] on div "dishwasher tablets £6.50" at bounding box center [696, 348] width 135 height 44
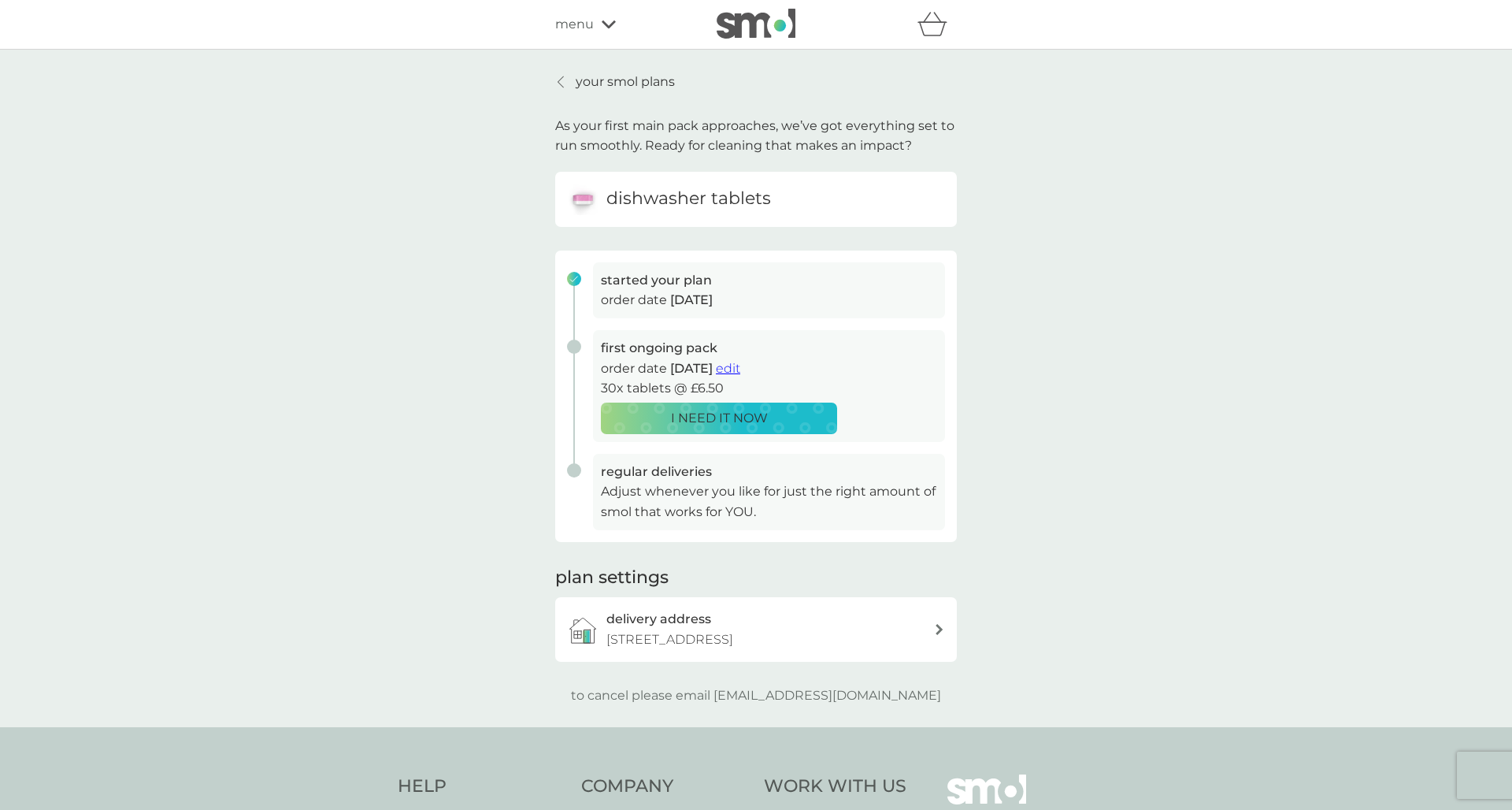
click at [610, 68] on div "your smol plans As your first main pack approaches, we’ve got everything set to…" at bounding box center [756, 388] width 1512 height 677
click at [610, 76] on p "your smol plans" at bounding box center [625, 81] width 99 height 21
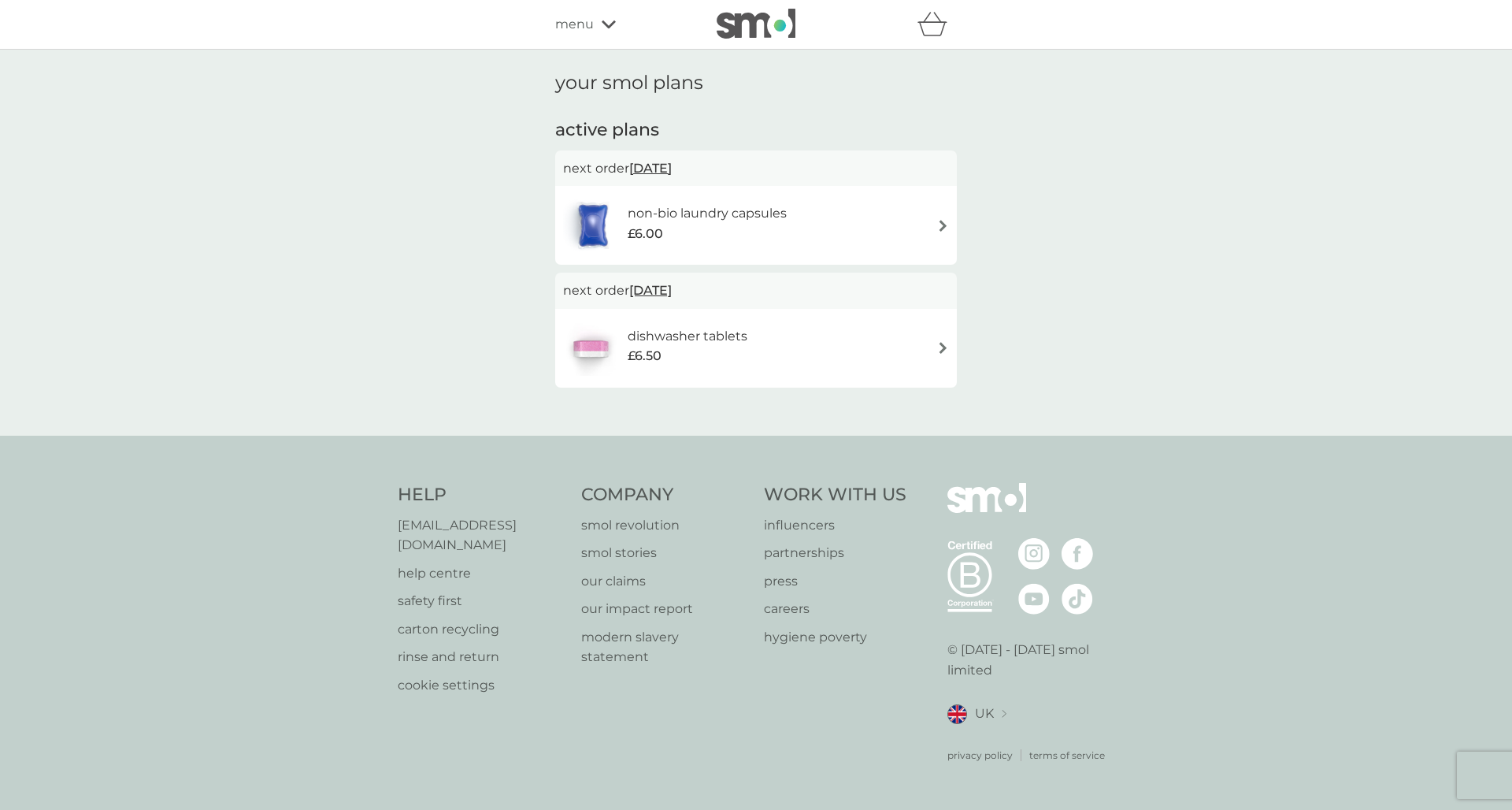
click at [624, 222] on div at bounding box center [595, 225] width 65 height 55
